Goal: Transaction & Acquisition: Purchase product/service

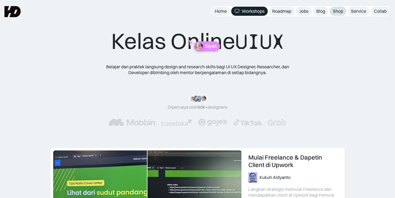
click at [335, 12] on div "Shop" at bounding box center [338, 11] width 10 height 6
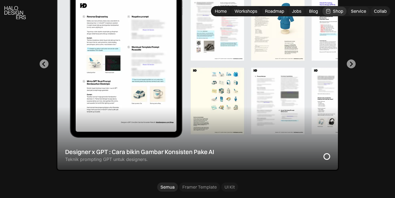
scroll to position [205, 0]
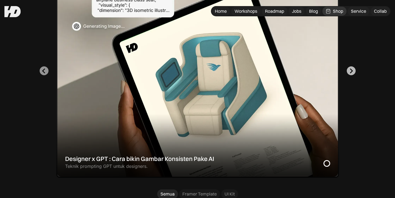
click at [353, 72] on button "Next slide" at bounding box center [351, 70] width 9 height 9
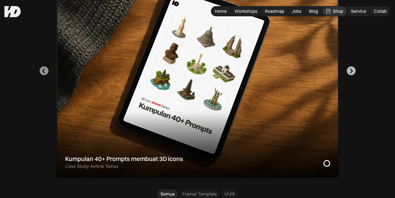
click at [353, 72] on button "Go to first slide" at bounding box center [351, 70] width 9 height 9
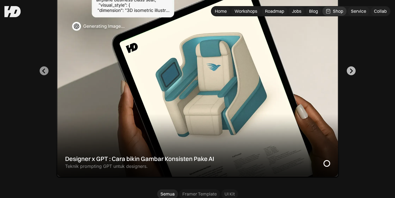
click at [353, 72] on button "Next slide" at bounding box center [351, 70] width 9 height 9
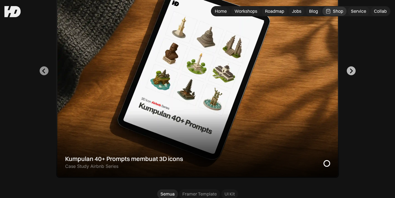
click at [353, 72] on button "Go to first slide" at bounding box center [351, 70] width 9 height 9
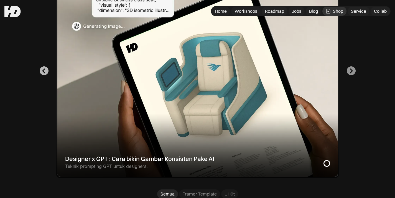
click at [41, 73] on icon "Go to last slide" at bounding box center [43, 70] width 5 height 5
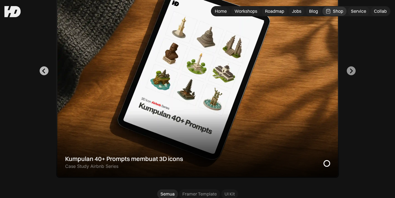
click at [41, 73] on icon "Previous slide" at bounding box center [43, 70] width 5 height 5
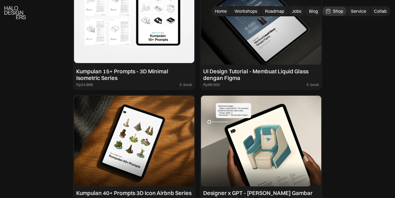
scroll to position [647, 0]
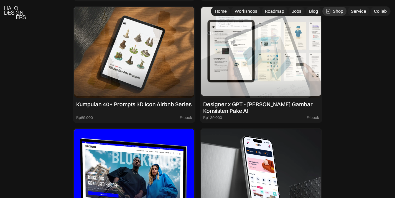
click at [259, 70] on img at bounding box center [261, 52] width 120 height 91
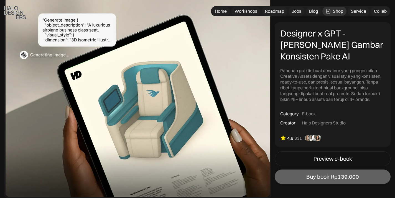
scroll to position [85, 0]
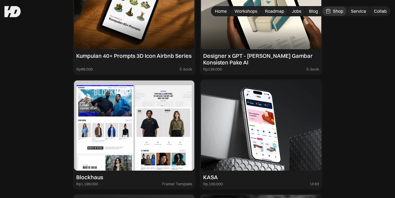
scroll to position [606, 0]
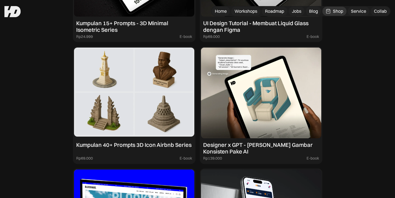
click at [142, 71] on img at bounding box center [134, 93] width 120 height 91
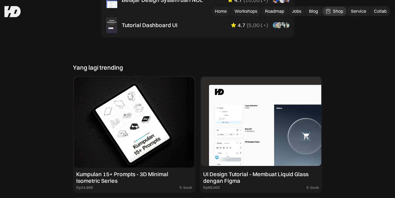
scroll to position [515, 0]
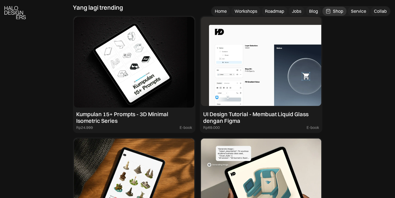
click at [259, 56] on img at bounding box center [261, 62] width 120 height 91
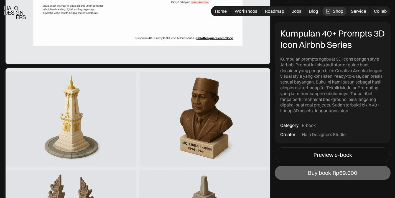
scroll to position [1006, 0]
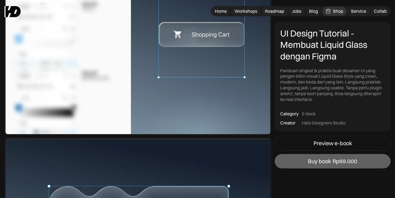
scroll to position [511, 0]
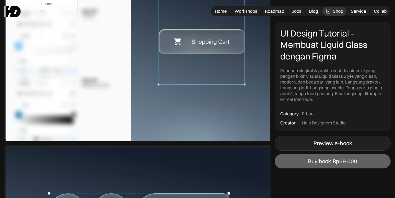
click at [332, 144] on div "Preview e-book" at bounding box center [332, 143] width 39 height 7
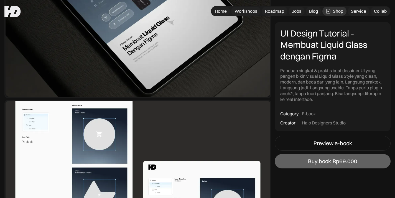
scroll to position [29, 0]
